Goal: Transaction & Acquisition: Download file/media

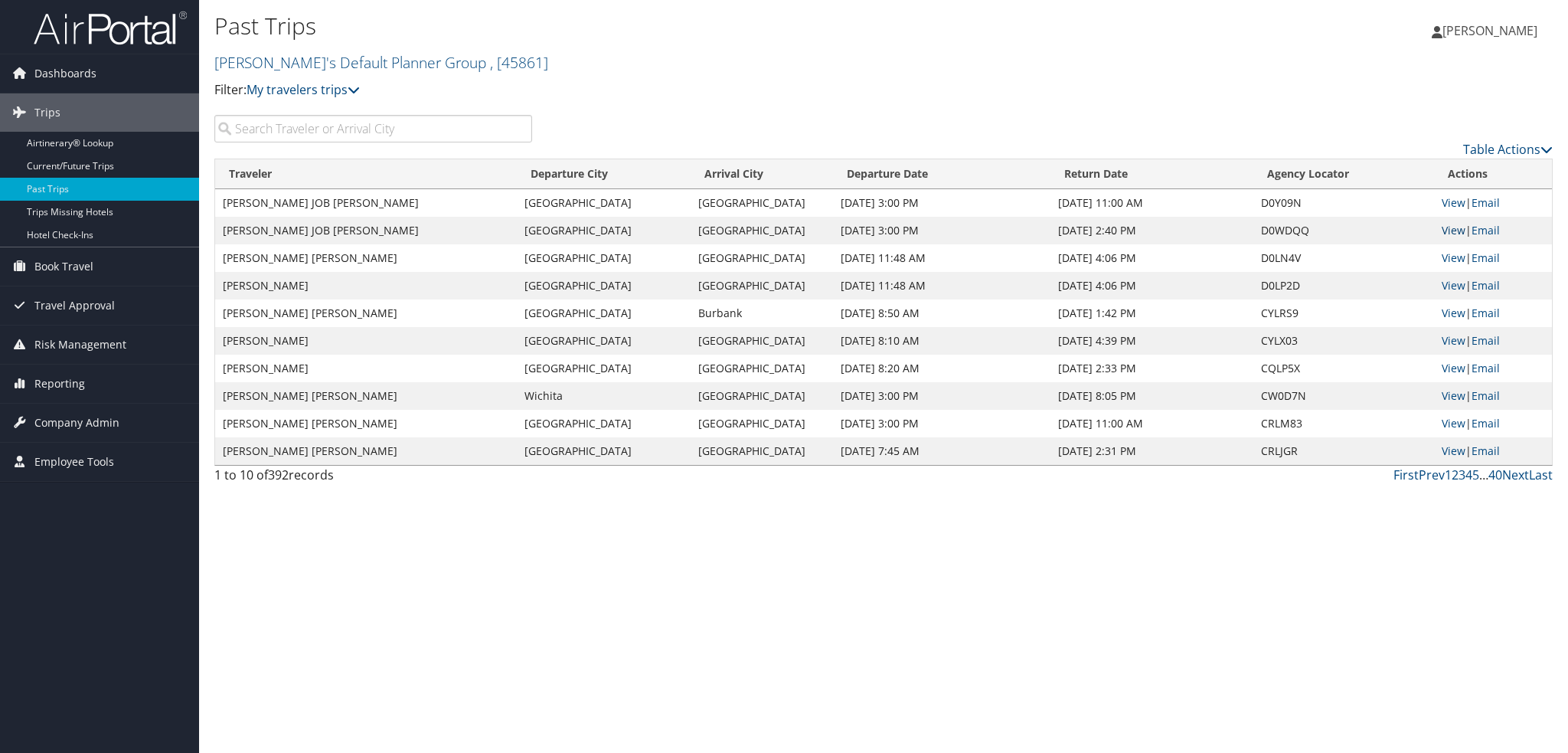
click at [1462, 231] on link "View" at bounding box center [1454, 230] width 24 height 14
click at [1446, 204] on link "View" at bounding box center [1454, 203] width 24 height 14
drag, startPoint x: 821, startPoint y: 627, endPoint x: 893, endPoint y: 549, distance: 106.2
click at [821, 627] on div "Past Trips [PERSON_NAME]'s Default Planner Group , [ 45861 ] AgReserves Inc [PE…" at bounding box center [883, 376] width 1369 height 753
click at [853, 115] on div "Table Actions" at bounding box center [1054, 136] width 1021 height 44
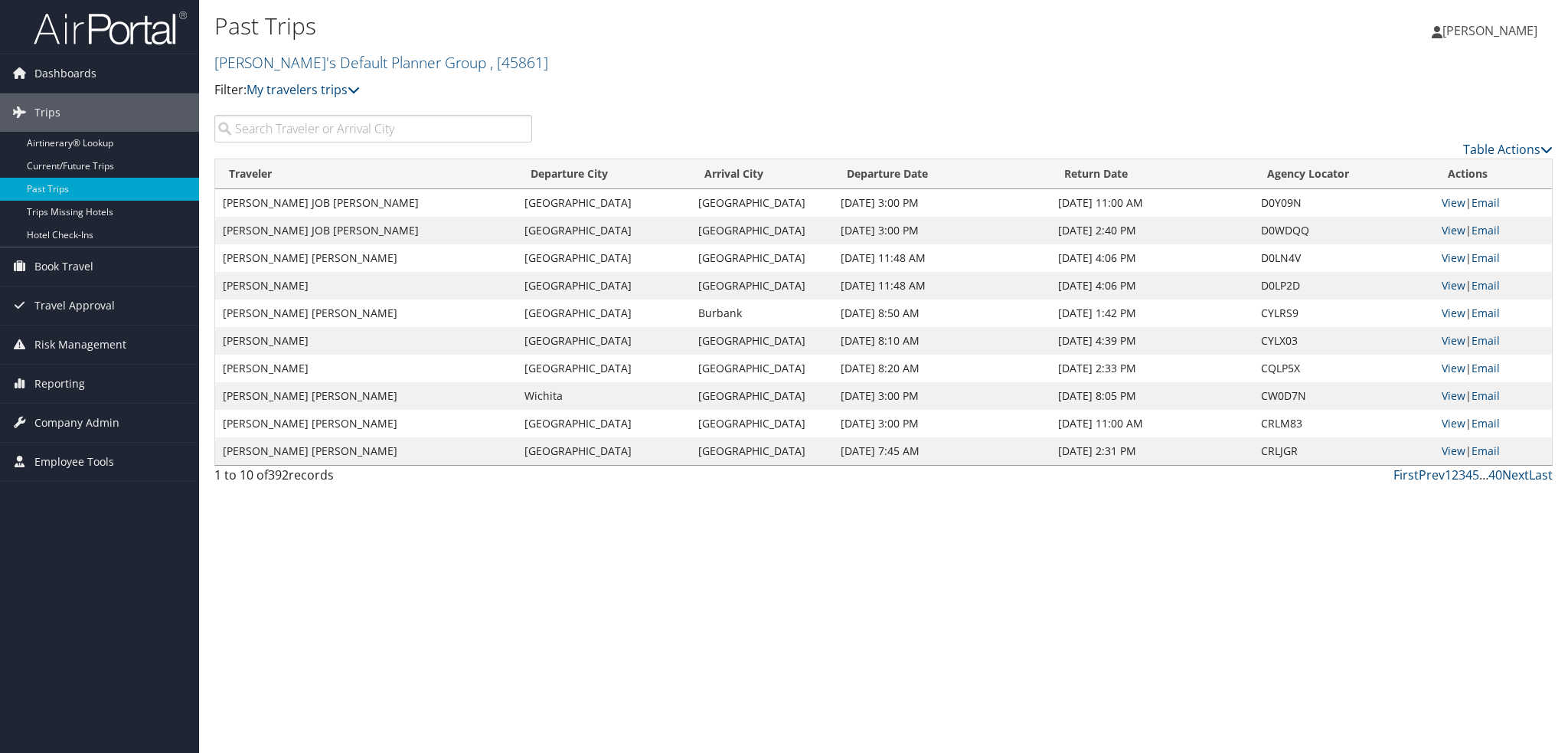
drag, startPoint x: 1072, startPoint y: 551, endPoint x: 1072, endPoint y: 534, distance: 17.0
click at [1072, 551] on div "Past Trips [PERSON_NAME]'s Default Planner Group , [ 45861 ] AgReserves Inc [PE…" at bounding box center [883, 376] width 1369 height 753
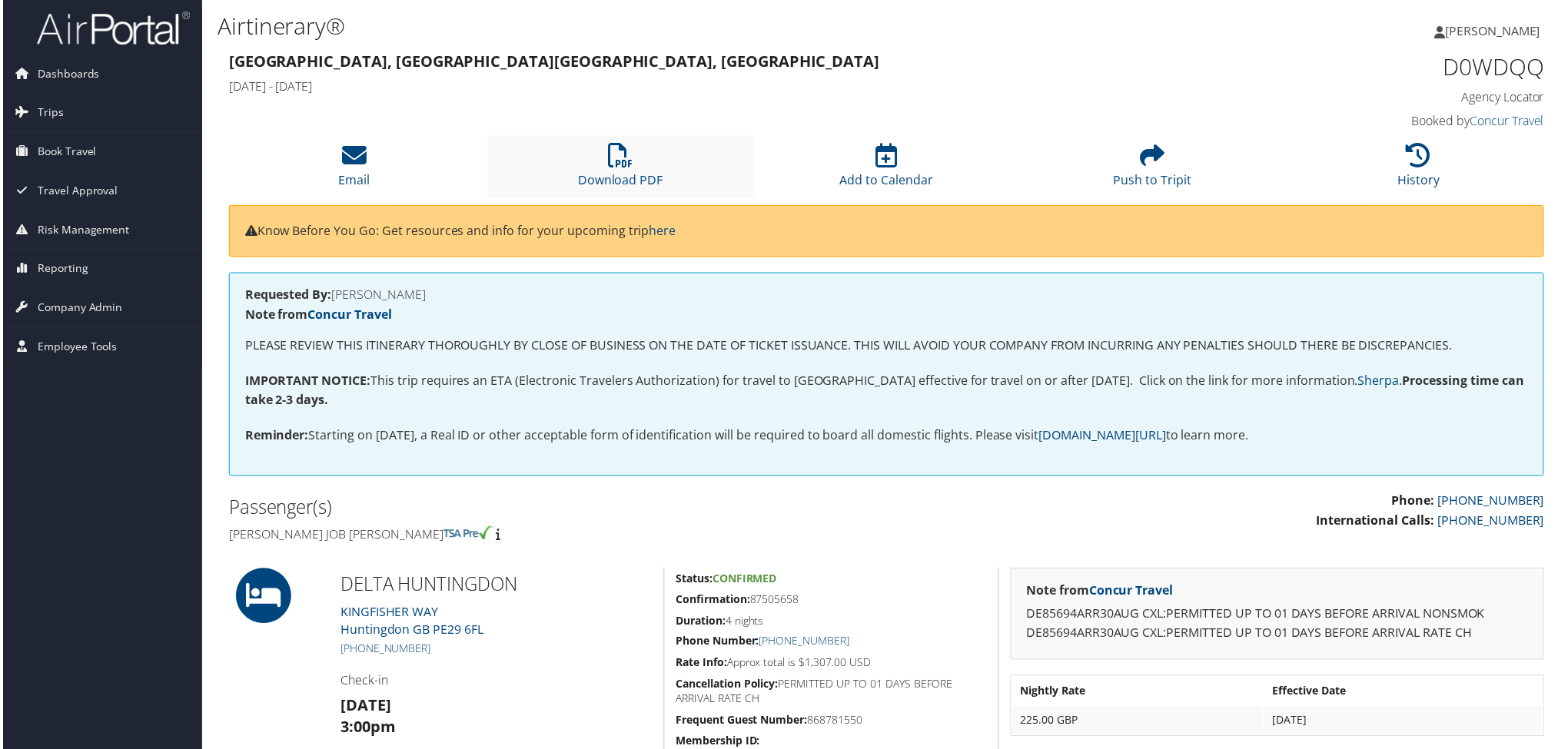
click at [641, 168] on li "Download PDF" at bounding box center [620, 168] width 267 height 62
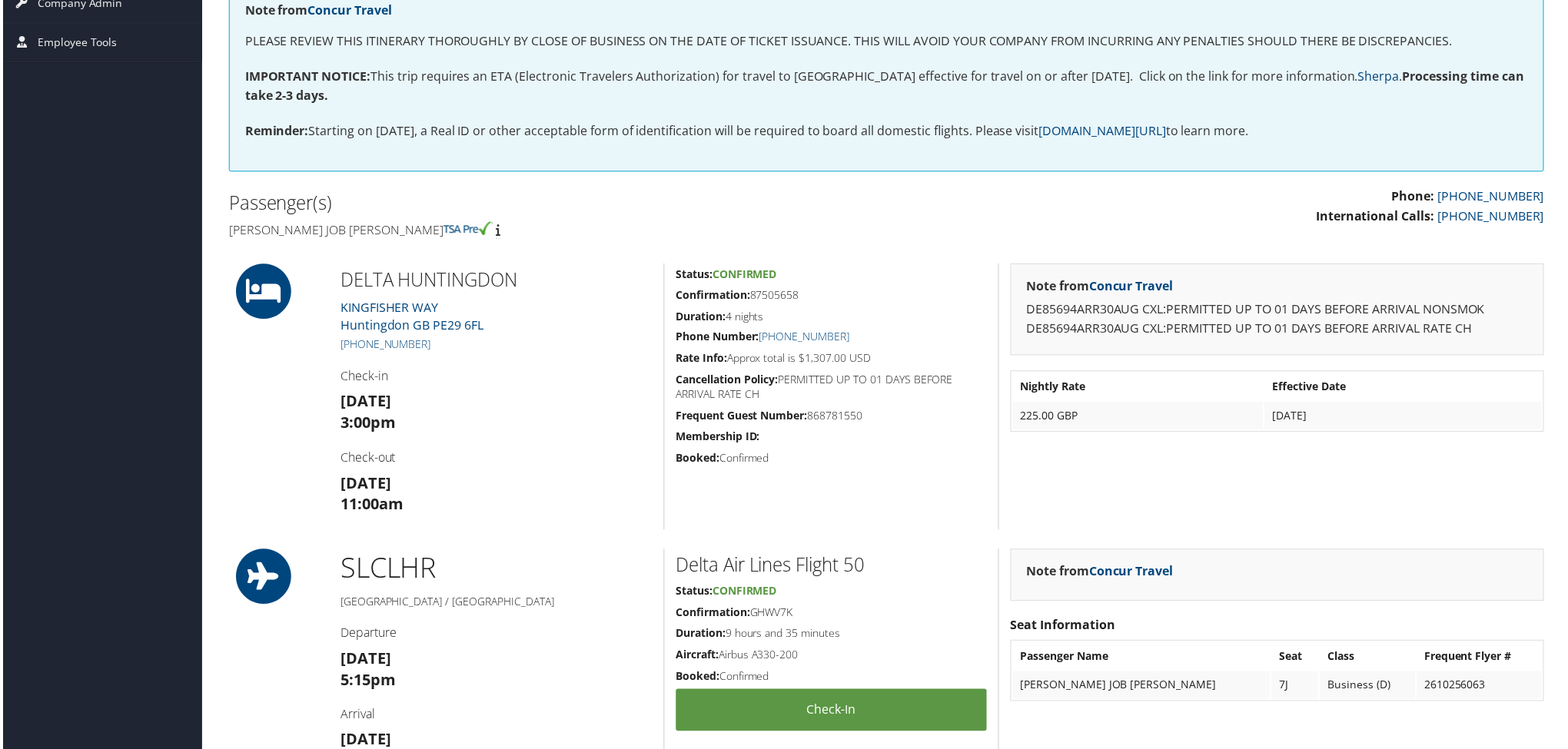
scroll to position [307, 0]
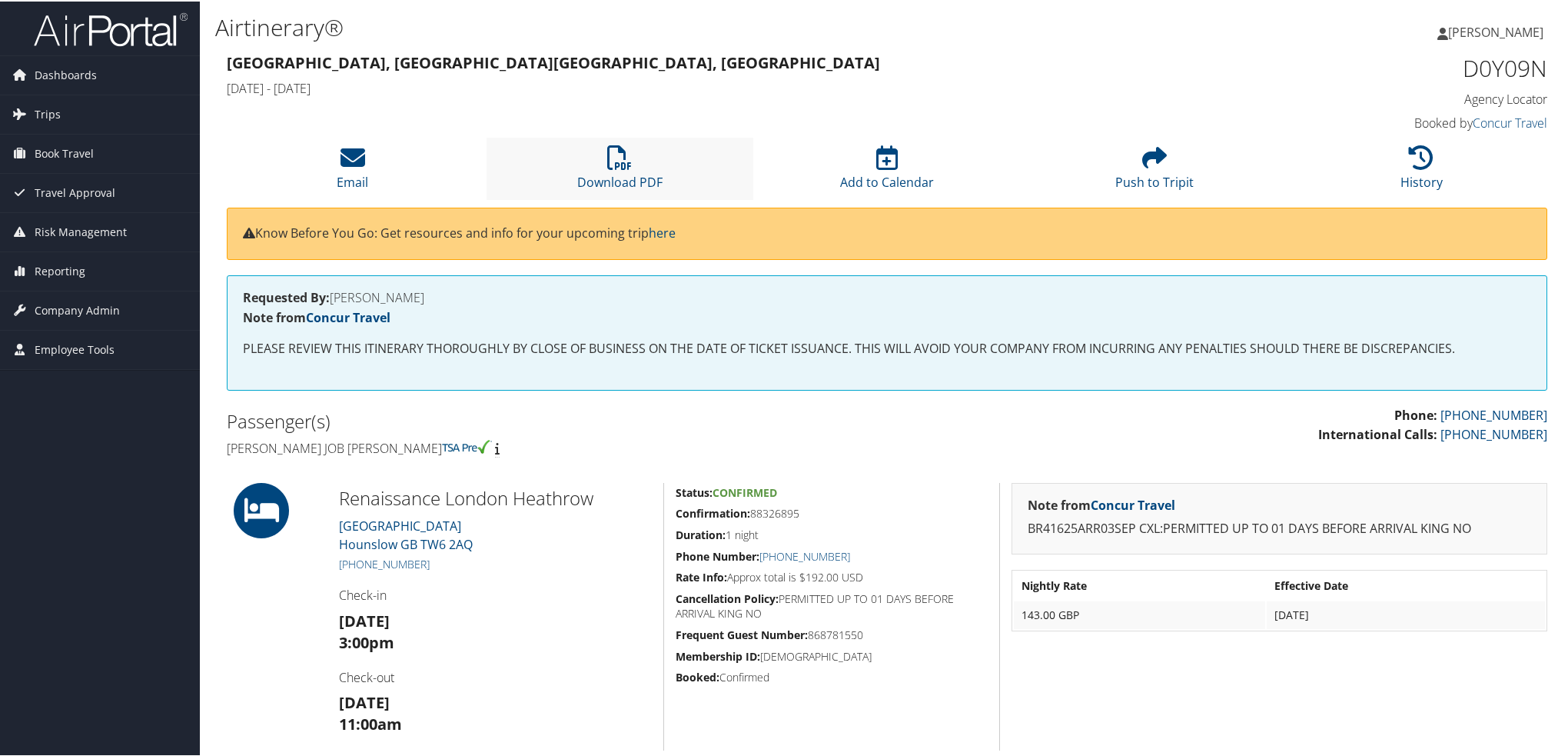
click at [595, 156] on li "Download PDF" at bounding box center [620, 168] width 267 height 62
